Goal: Find specific page/section: Find specific page/section

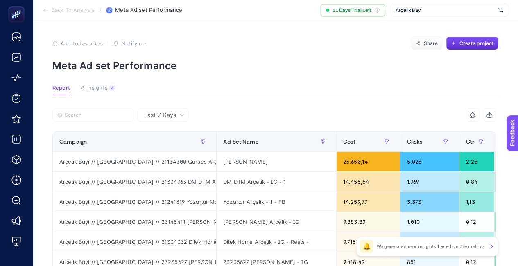
scroll to position [394, 0]
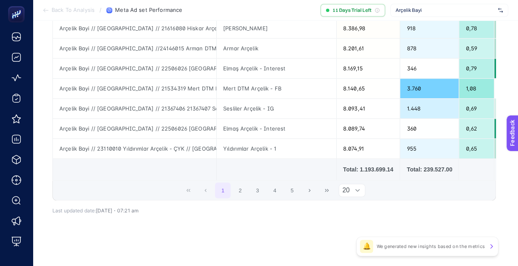
click at [359, 191] on icon at bounding box center [357, 190] width 4 height 2
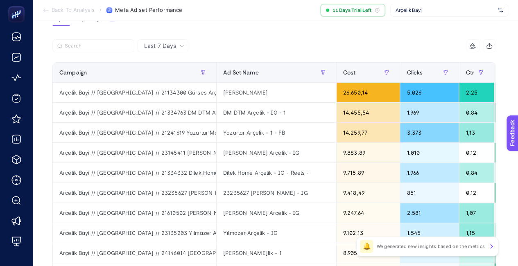
scroll to position [73, 0]
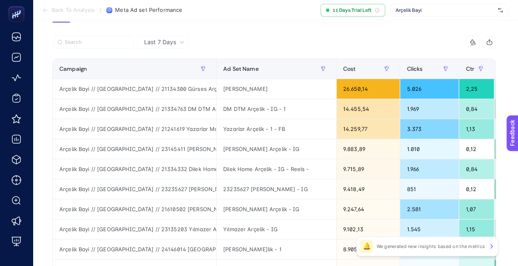
click at [182, 40] on icon at bounding box center [181, 42] width 5 height 5
click at [180, 44] on icon at bounding box center [181, 42] width 5 height 5
click at [214, 41] on div at bounding box center [163, 45] width 222 height 18
click at [358, 11] on span "11 Days Trial Left" at bounding box center [351, 10] width 39 height 7
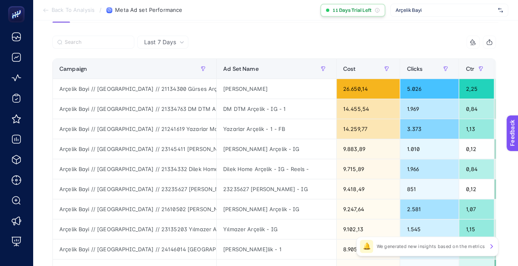
click at [379, 10] on icon at bounding box center [376, 10] width 5 height 5
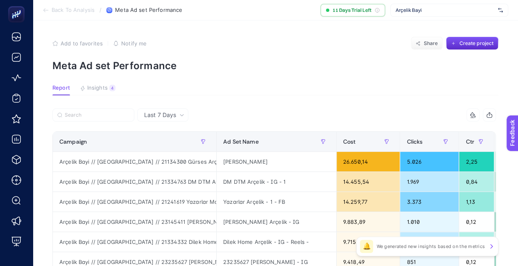
click at [458, 7] on span "Arçelik Bayi" at bounding box center [444, 10] width 99 height 7
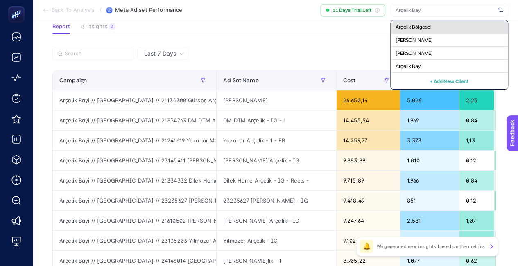
scroll to position [57, 0]
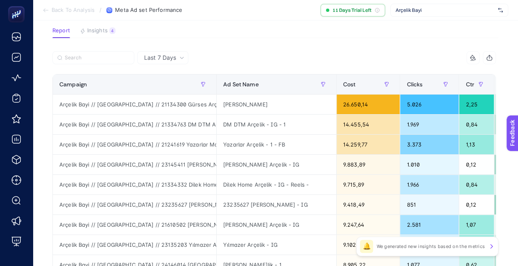
click at [180, 56] on icon at bounding box center [181, 57] width 5 height 5
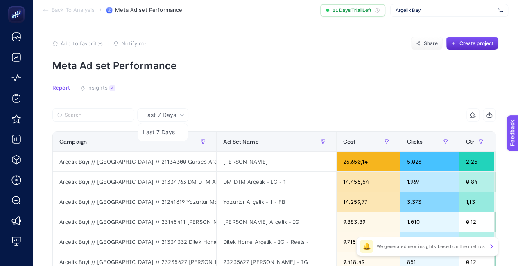
scroll to position [0, 4]
